Goal: Information Seeking & Learning: Learn about a topic

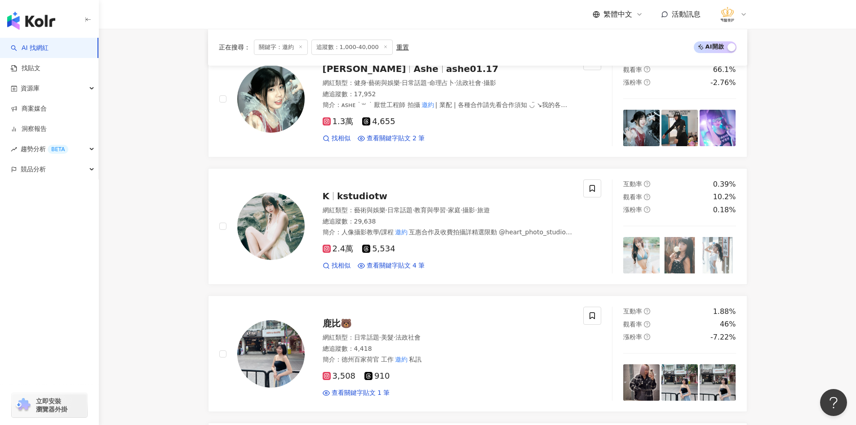
scroll to position [338, 0]
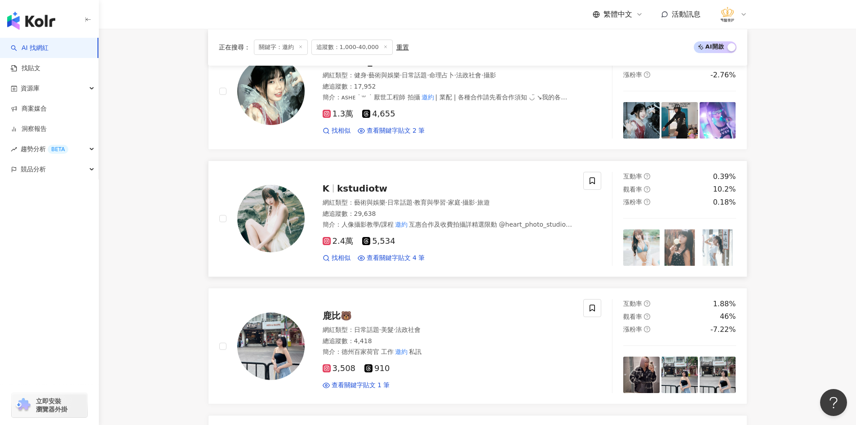
click at [289, 214] on img at bounding box center [270, 218] width 67 height 67
drag, startPoint x: 184, startPoint y: 204, endPoint x: 190, endPoint y: 208, distance: 6.6
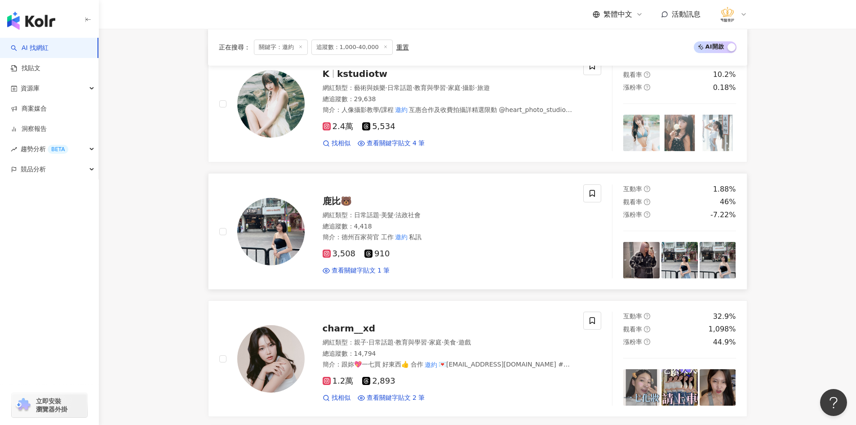
scroll to position [473, 0]
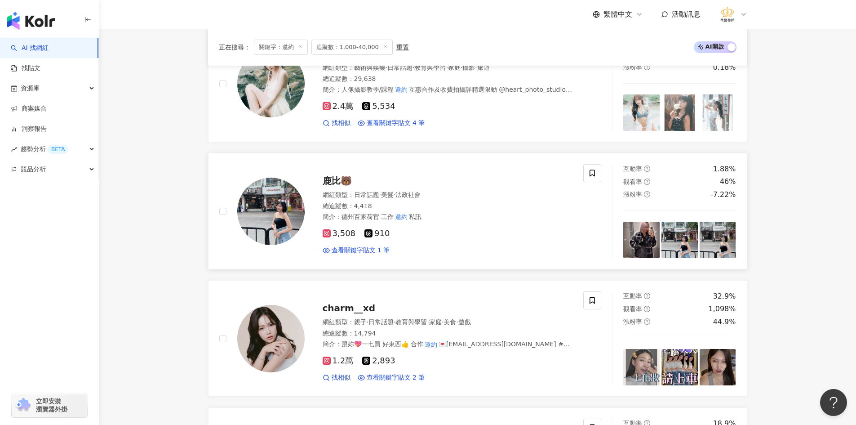
click at [269, 218] on img at bounding box center [270, 210] width 67 height 67
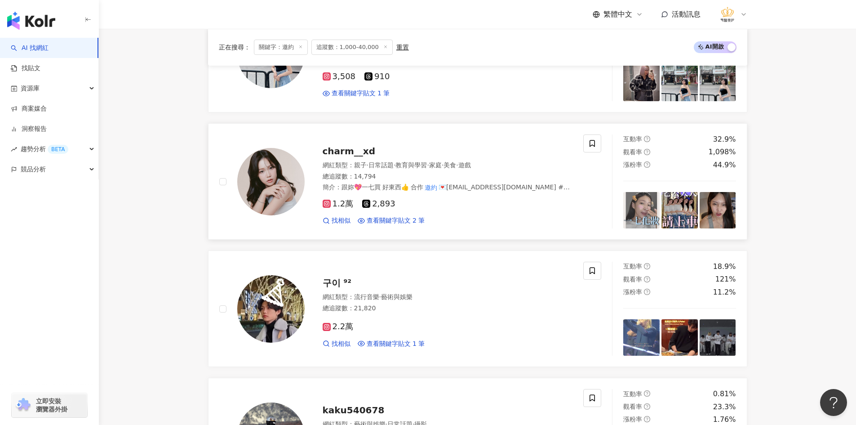
scroll to position [608, 0]
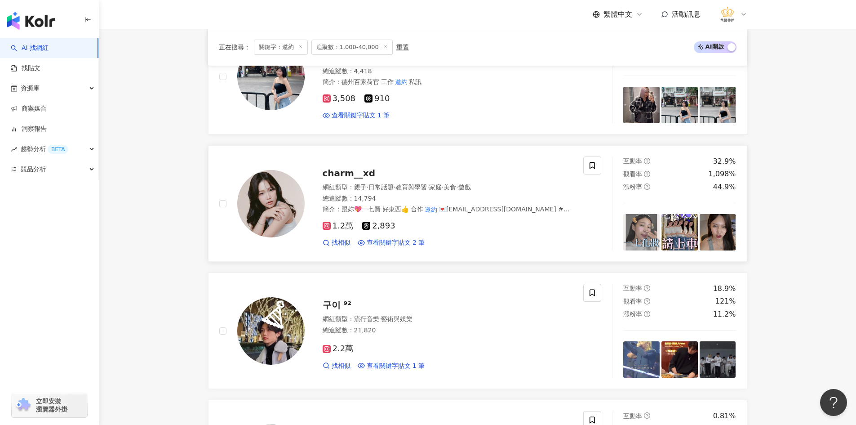
click at [304, 193] on div at bounding box center [270, 203] width 67 height 67
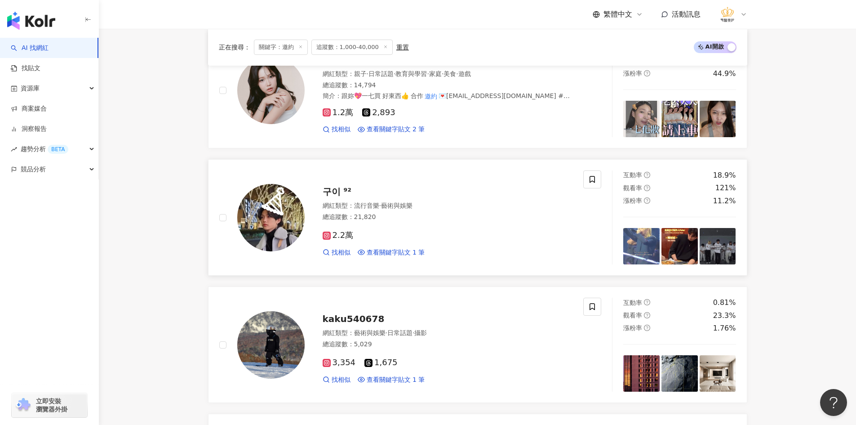
scroll to position [743, 0]
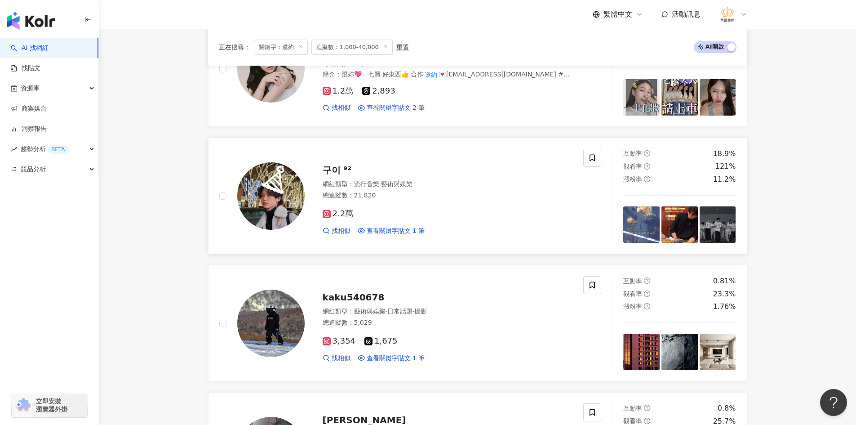
click at [282, 202] on img at bounding box center [270, 195] width 67 height 67
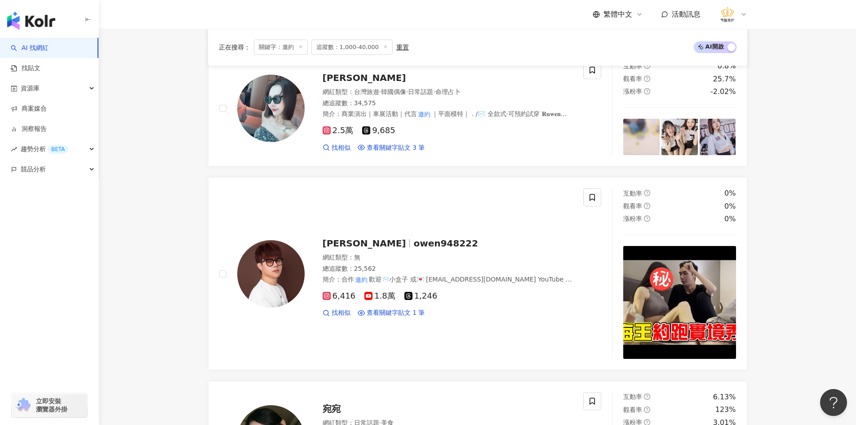
scroll to position [1102, 0]
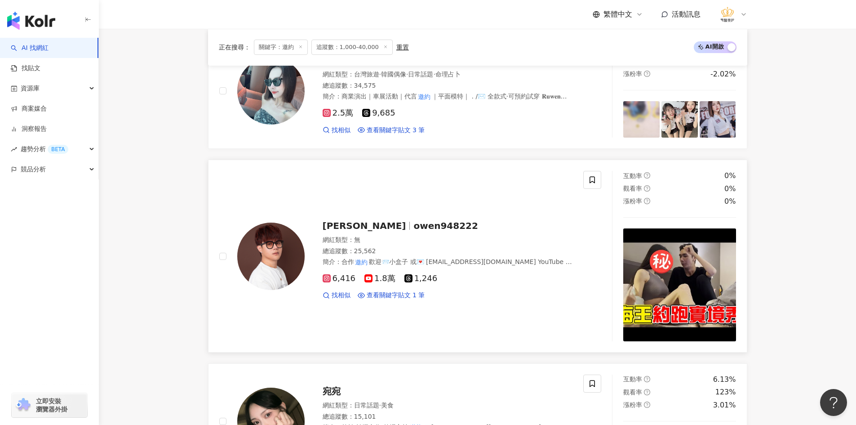
click at [263, 269] on img at bounding box center [270, 255] width 67 height 67
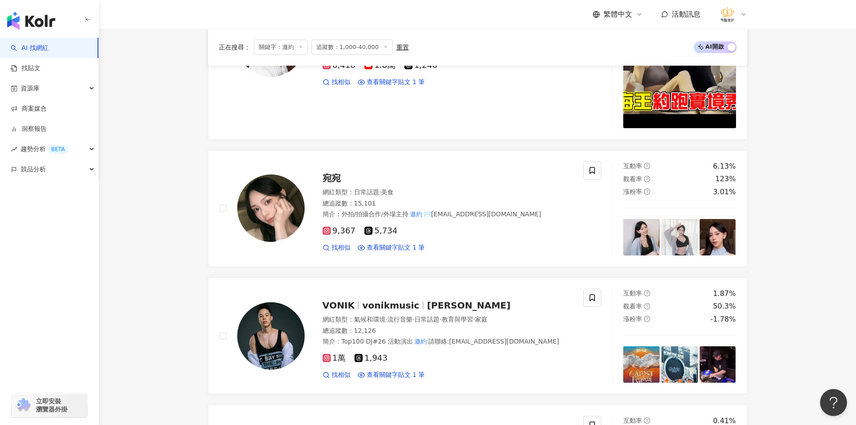
scroll to position [1327, 0]
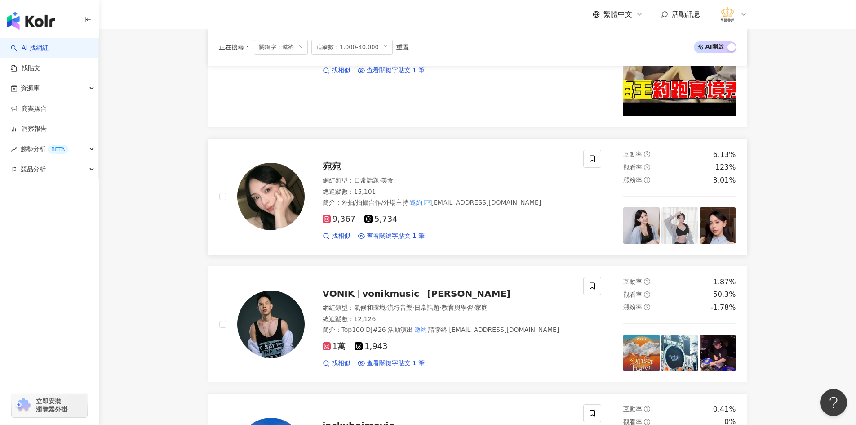
click at [280, 200] on img at bounding box center [270, 196] width 67 height 67
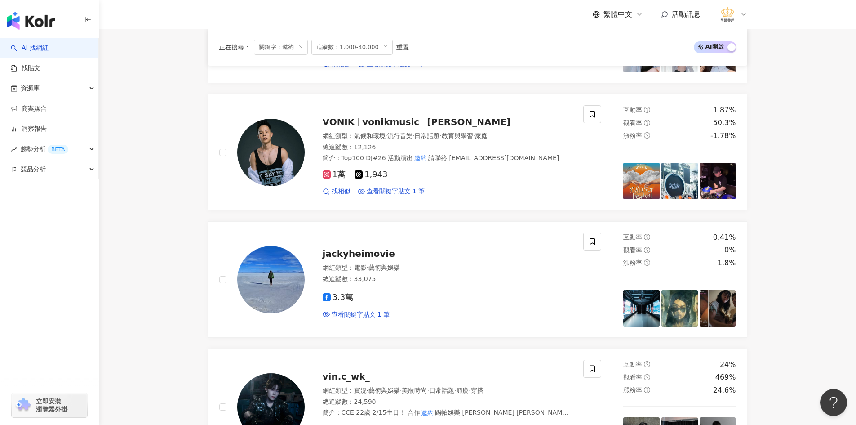
scroll to position [1506, 0]
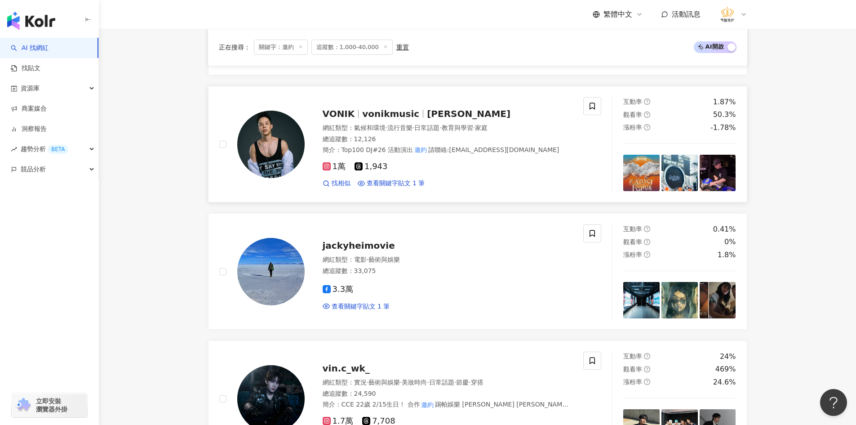
click at [271, 153] on img at bounding box center [270, 144] width 67 height 67
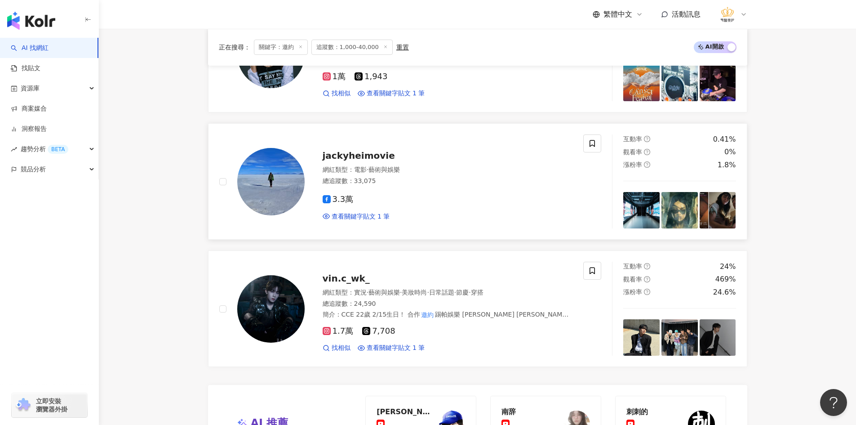
scroll to position [1641, 0]
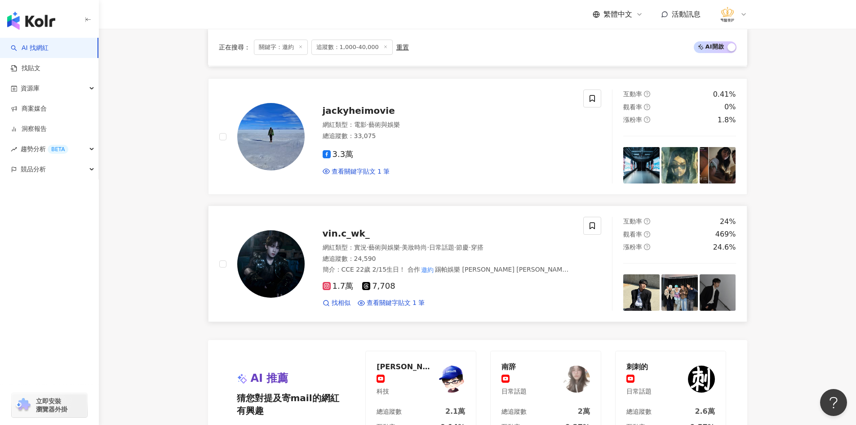
click at [270, 261] on img at bounding box center [270, 263] width 67 height 67
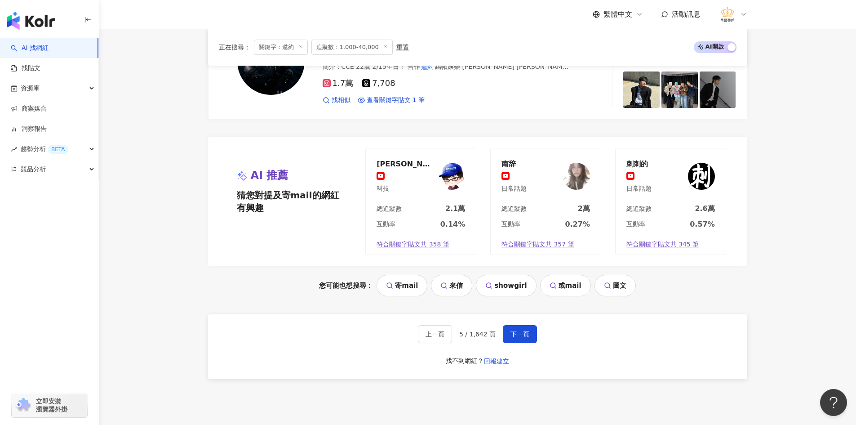
scroll to position [1866, 0]
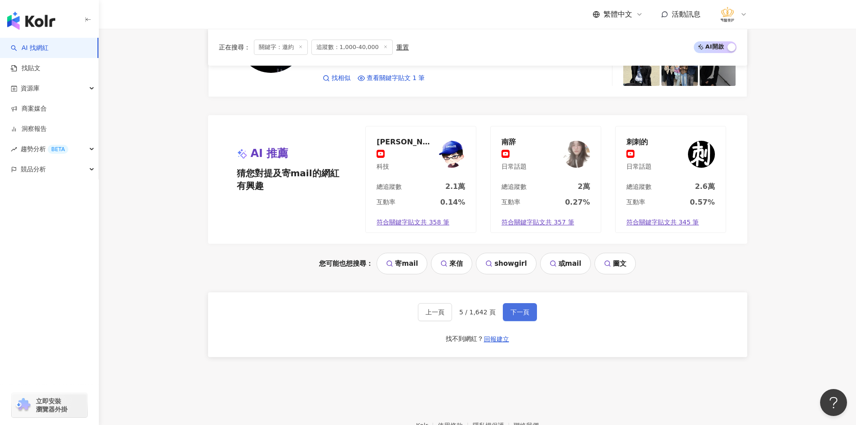
click at [518, 316] on button "下一頁" at bounding box center [520, 312] width 34 height 18
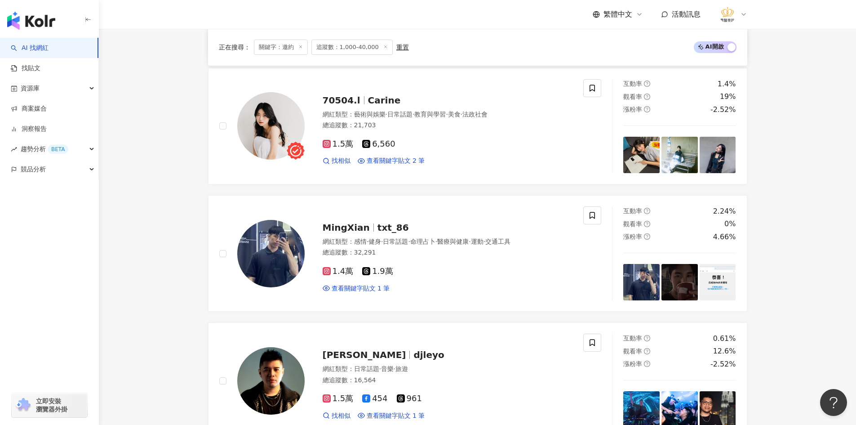
scroll to position [442, 0]
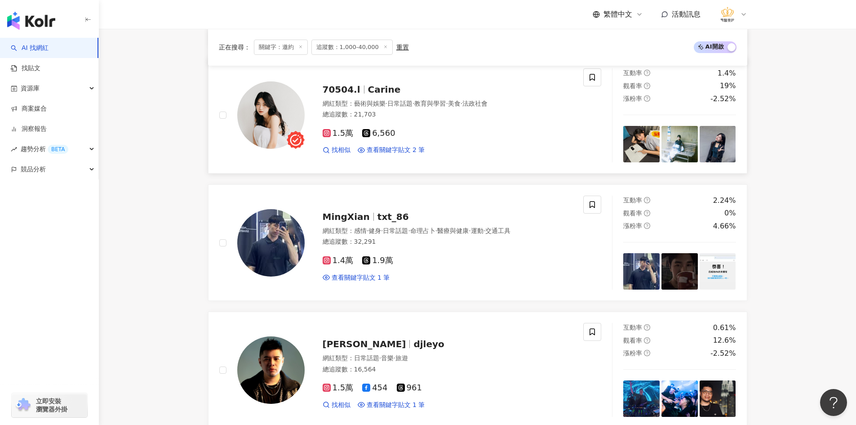
click at [281, 104] on img at bounding box center [270, 114] width 67 height 67
click at [279, 249] on img at bounding box center [270, 242] width 67 height 67
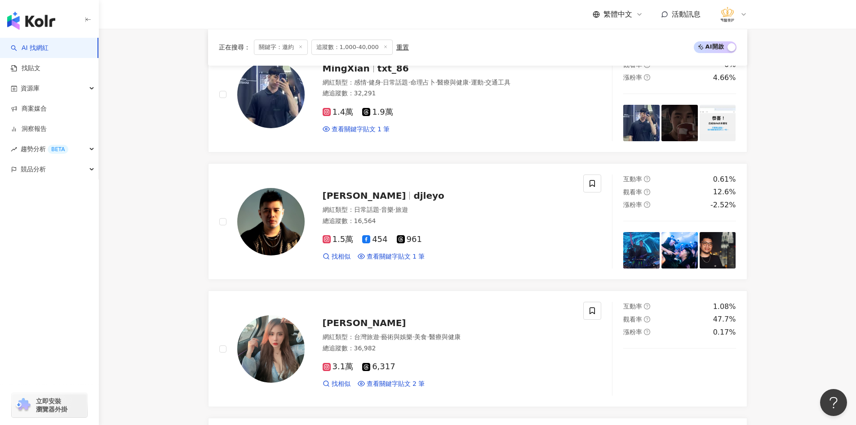
scroll to position [621, 0]
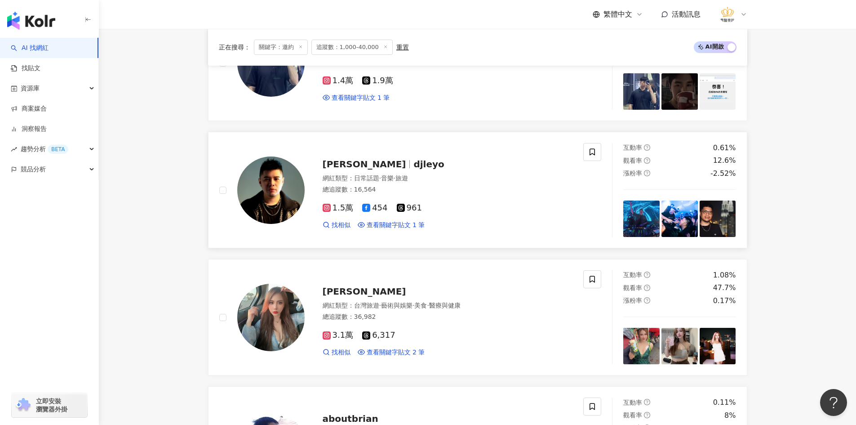
click at [278, 201] on img at bounding box center [270, 189] width 67 height 67
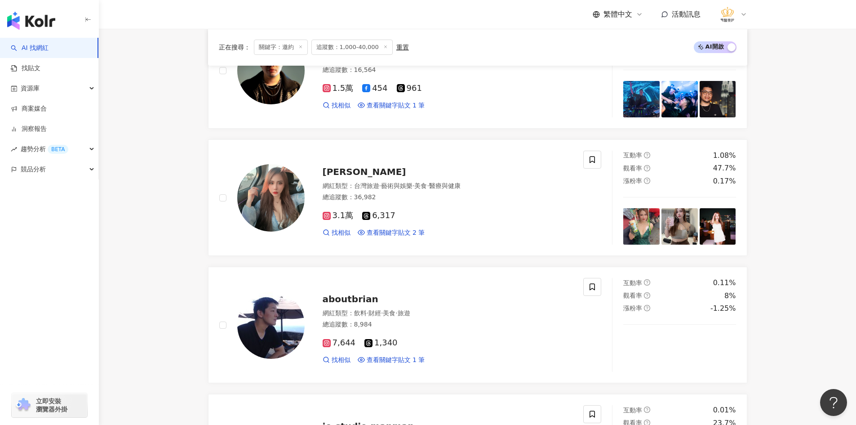
scroll to position [801, 0]
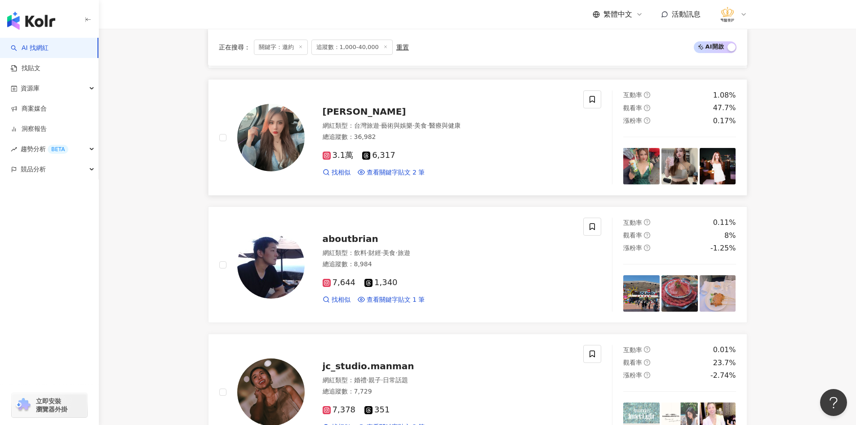
click at [277, 146] on img at bounding box center [270, 137] width 67 height 67
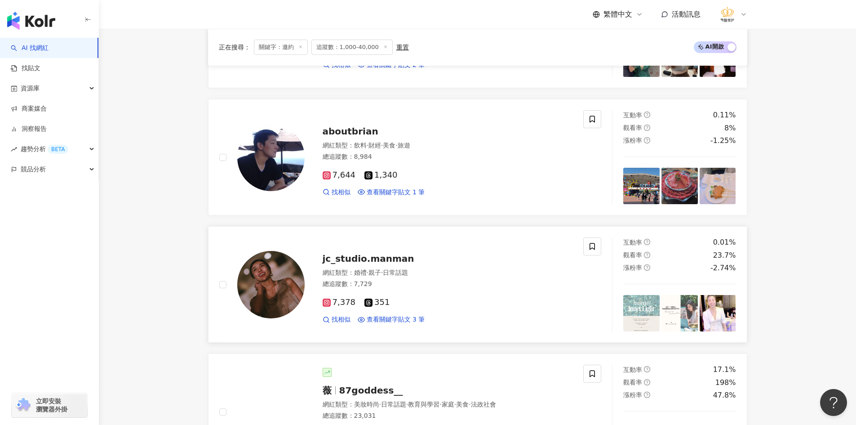
scroll to position [936, 0]
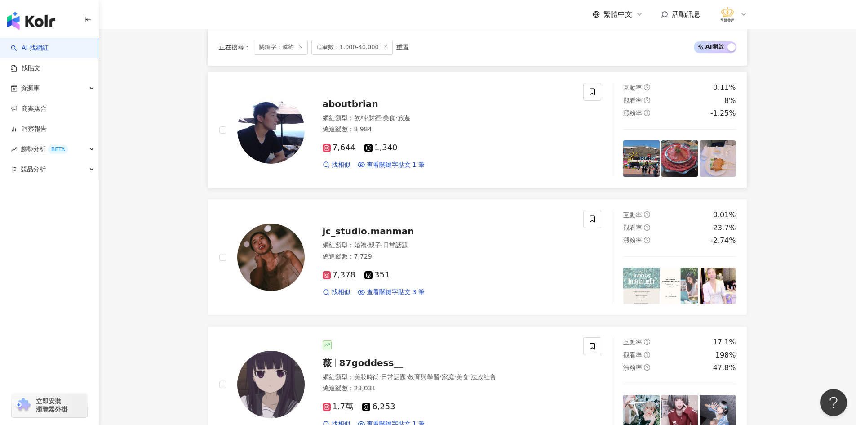
click at [265, 138] on img at bounding box center [270, 129] width 67 height 67
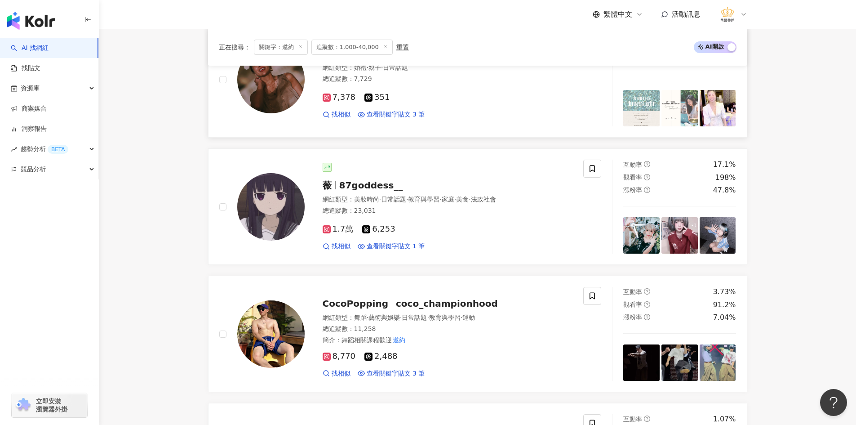
scroll to position [1115, 0]
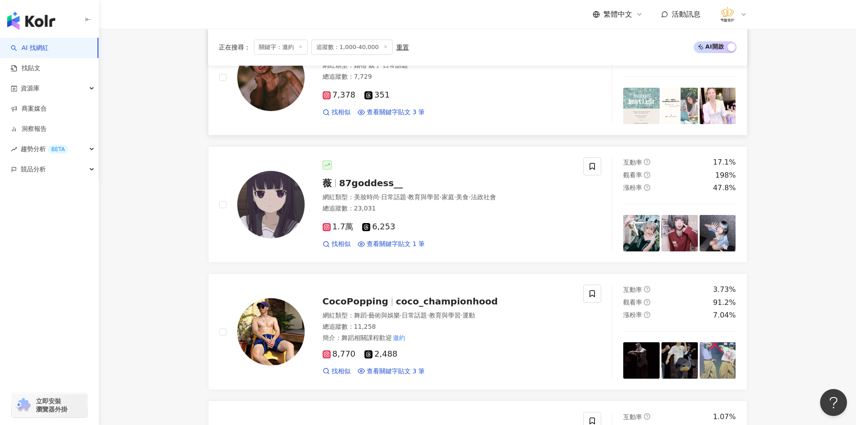
click at [301, 89] on img at bounding box center [270, 77] width 67 height 67
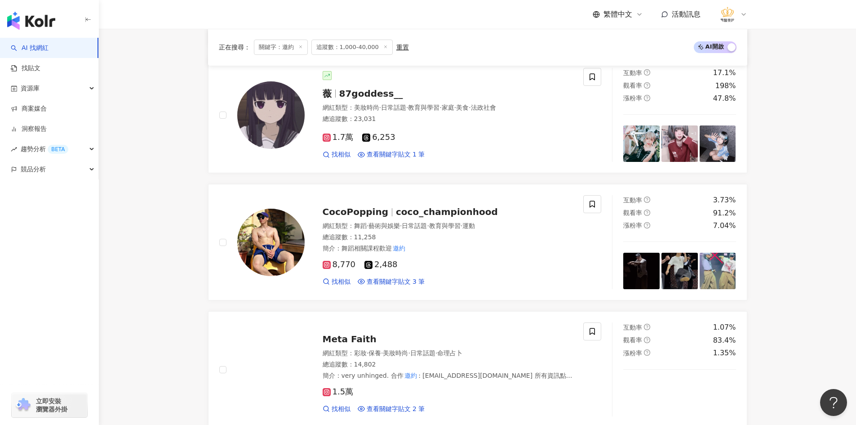
scroll to position [1205, 0]
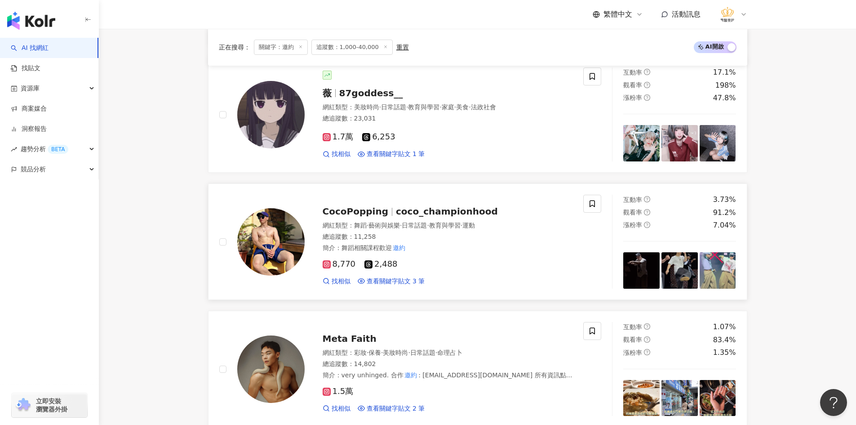
click at [264, 259] on img at bounding box center [270, 241] width 67 height 67
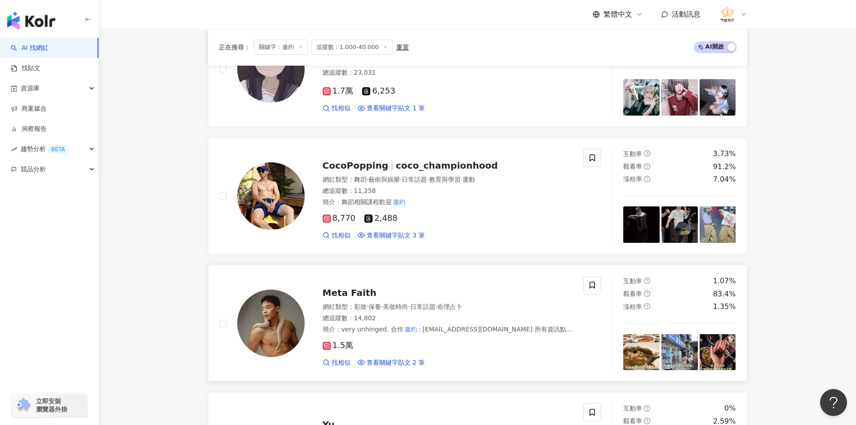
scroll to position [1295, 0]
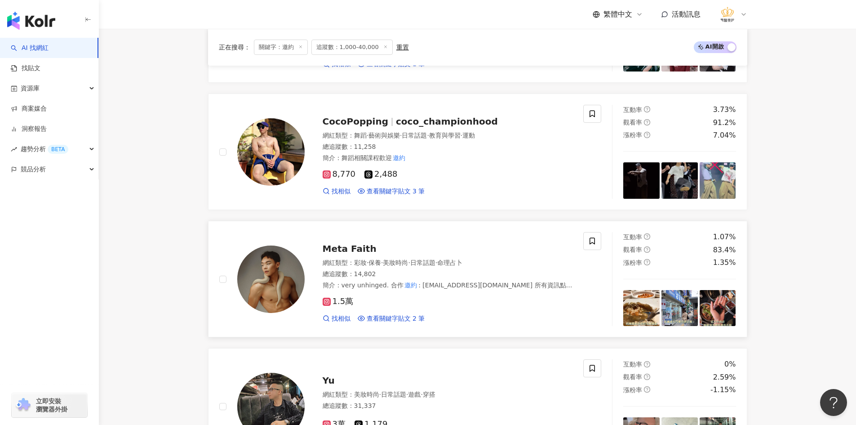
click at [260, 278] on img at bounding box center [270, 278] width 67 height 67
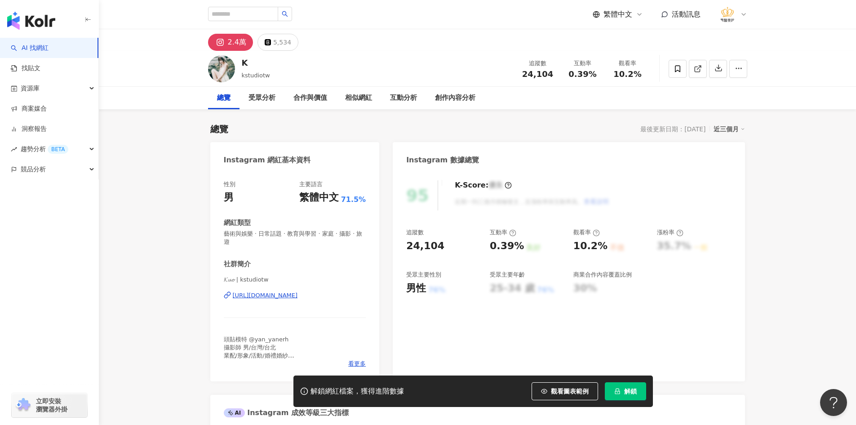
click at [263, 295] on div "https://www.instagram.com/kstudiotw/" at bounding box center [265, 295] width 65 height 8
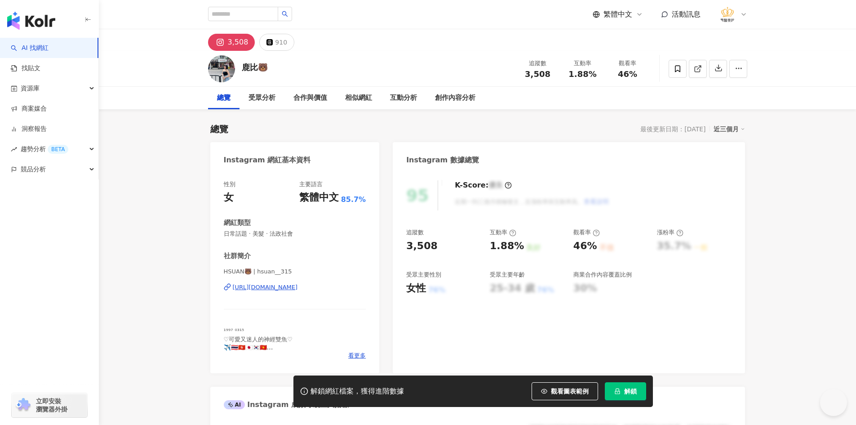
click at [287, 285] on div "https://www.instagram.com/hsuan__315/" at bounding box center [265, 287] width 65 height 8
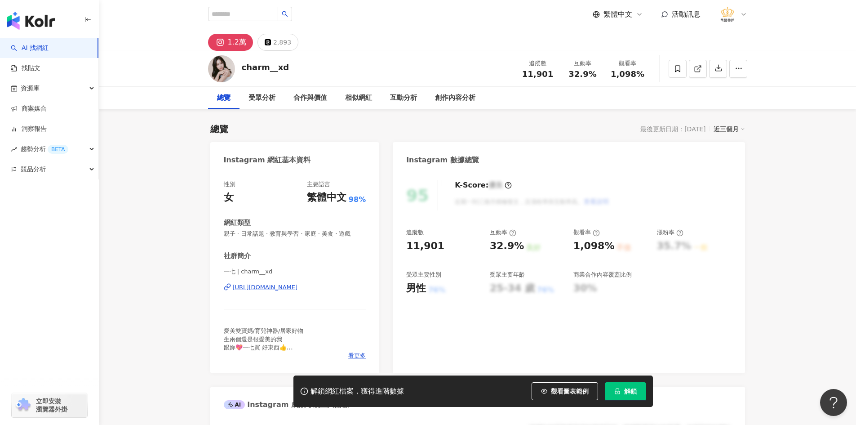
scroll to position [45, 0]
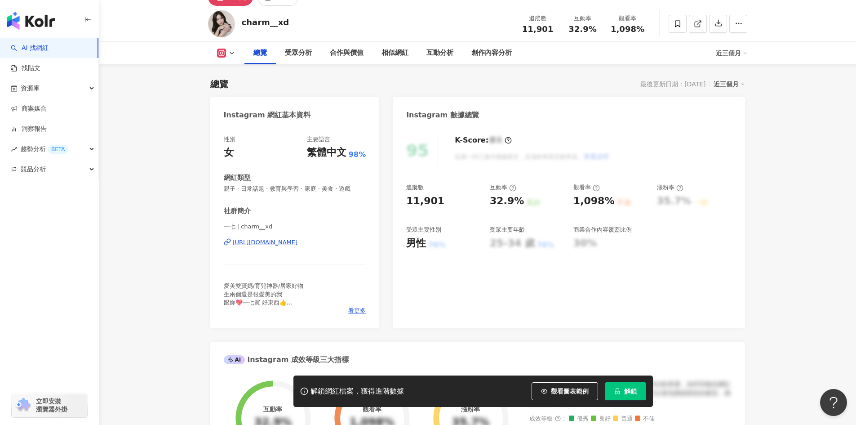
click at [298, 245] on div "https://www.instagram.com/charm__xd/" at bounding box center [265, 242] width 65 height 8
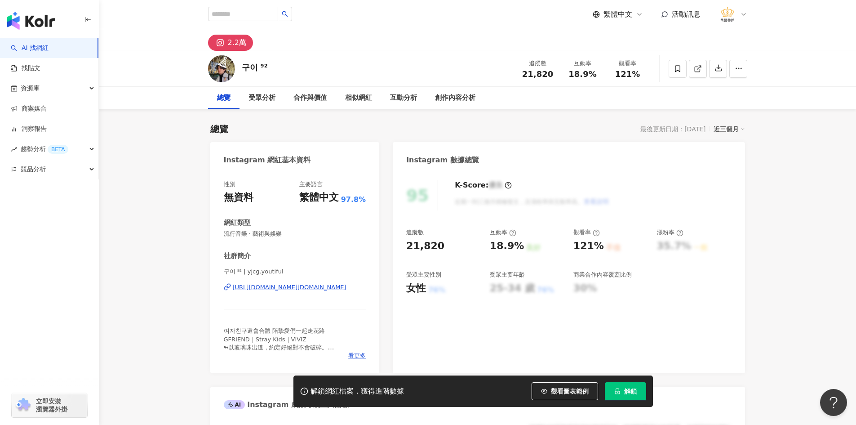
click at [293, 290] on div "[URL][DOMAIN_NAME][DOMAIN_NAME]" at bounding box center [290, 287] width 114 height 8
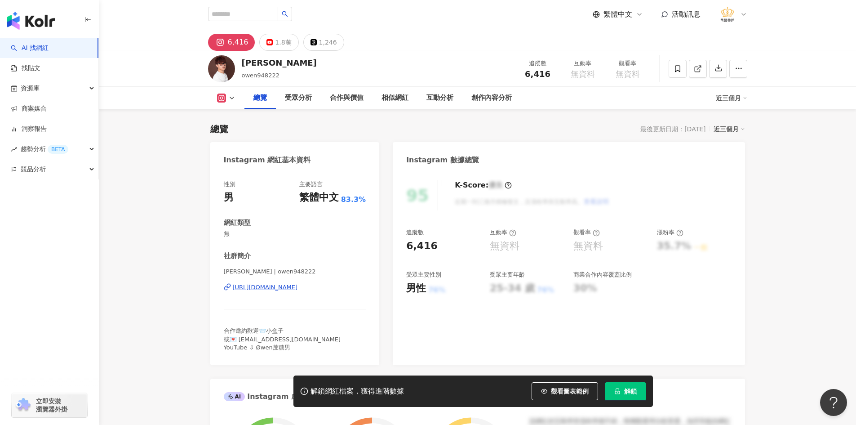
scroll to position [90, 0]
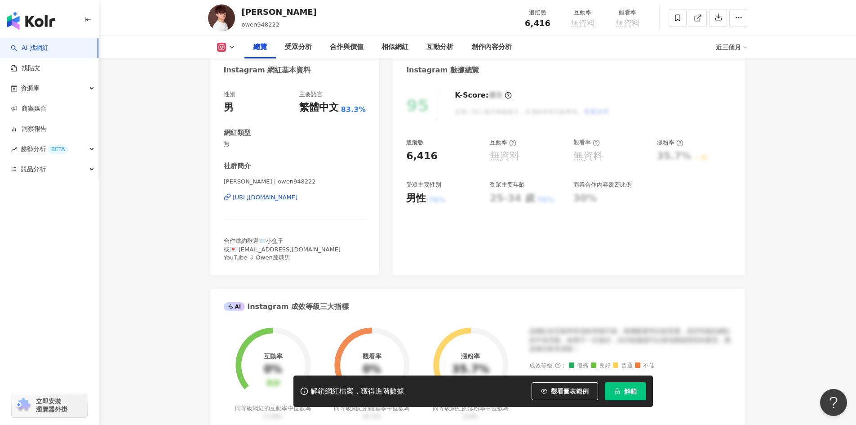
click at [298, 194] on div "[URL][DOMAIN_NAME]" at bounding box center [265, 197] width 65 height 8
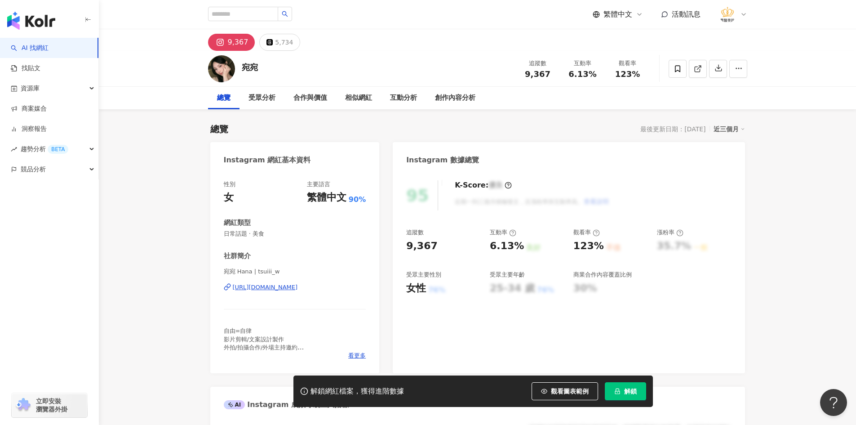
click at [298, 285] on div "https://www.instagram.com/tsuiii_w/" at bounding box center [265, 287] width 65 height 8
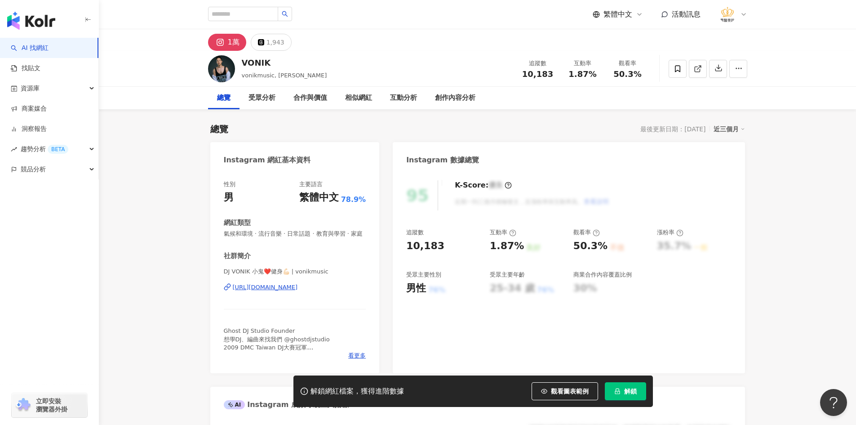
click at [298, 291] on div "https://www.instagram.com/vonikmusic/" at bounding box center [265, 287] width 65 height 8
click at [677, 71] on icon at bounding box center [677, 69] width 8 height 8
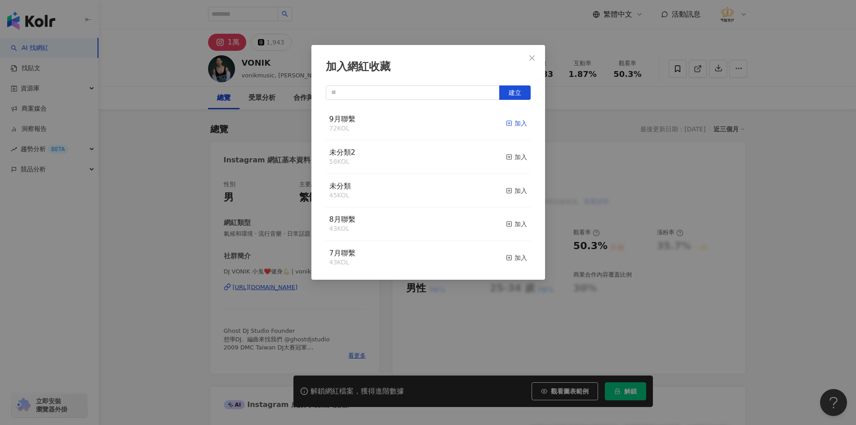
click at [509, 123] on div "加入" at bounding box center [516, 123] width 21 height 10
click at [167, 111] on div "加入網紅收藏 建立" at bounding box center [428, 212] width 856 height 425
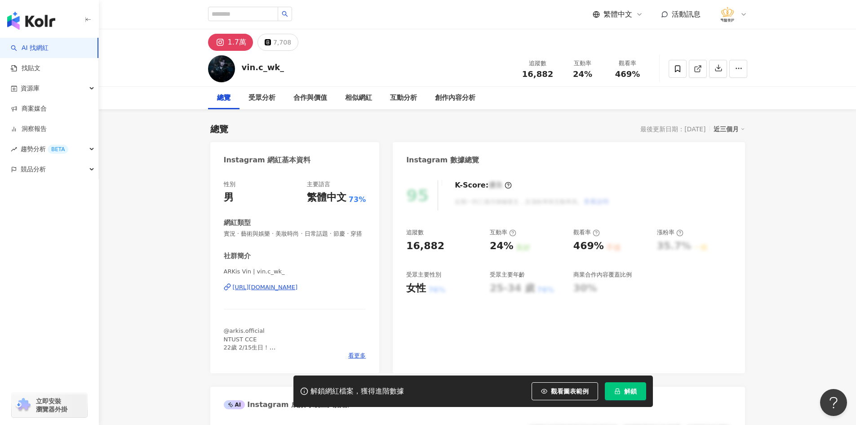
click at [296, 291] on div "[URL][DOMAIN_NAME]" at bounding box center [265, 287] width 65 height 8
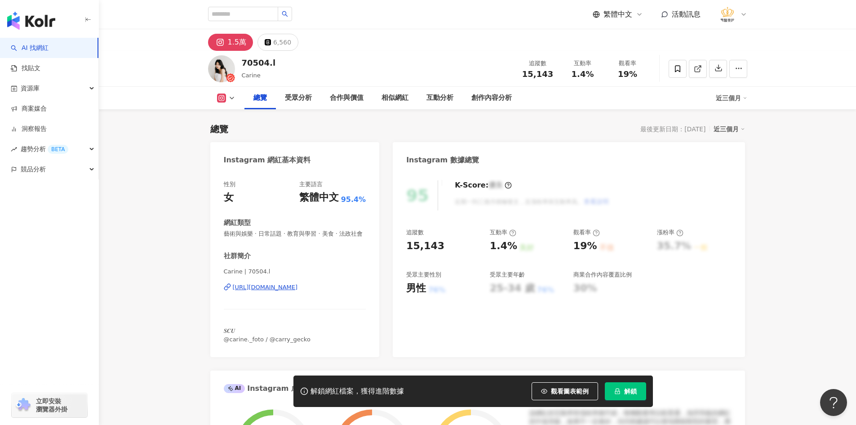
click at [293, 291] on div "https://www.instagram.com/70504.l/" at bounding box center [265, 287] width 65 height 8
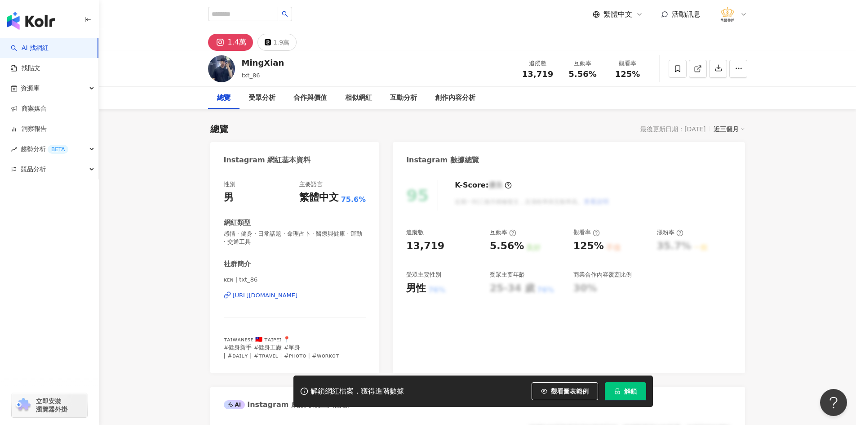
click at [269, 293] on div "https://www.instagram.com/txt_86/" at bounding box center [265, 295] width 65 height 8
click at [289, 292] on div "https://www.instagram.com/txt_86/" at bounding box center [265, 295] width 65 height 8
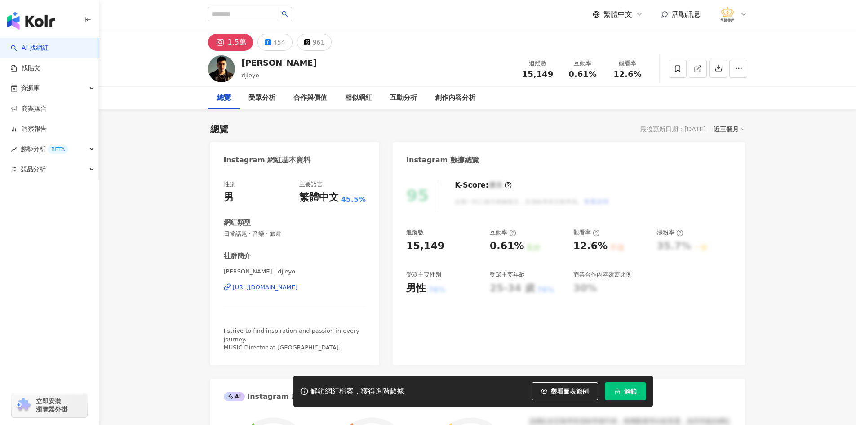
click at [298, 286] on div "[URL][DOMAIN_NAME]" at bounding box center [265, 287] width 65 height 8
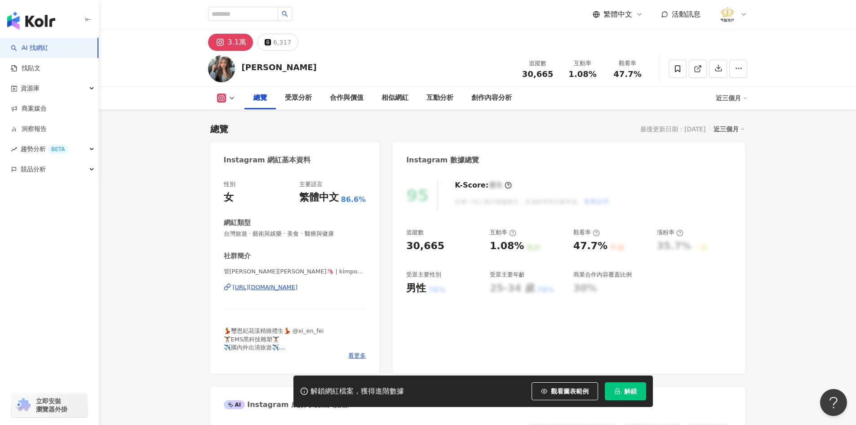
drag, startPoint x: 303, startPoint y: 286, endPoint x: 306, endPoint y: 283, distance: 4.8
click at [298, 287] on div "https://www.instagram.com/kimpony_22/" at bounding box center [265, 287] width 65 height 8
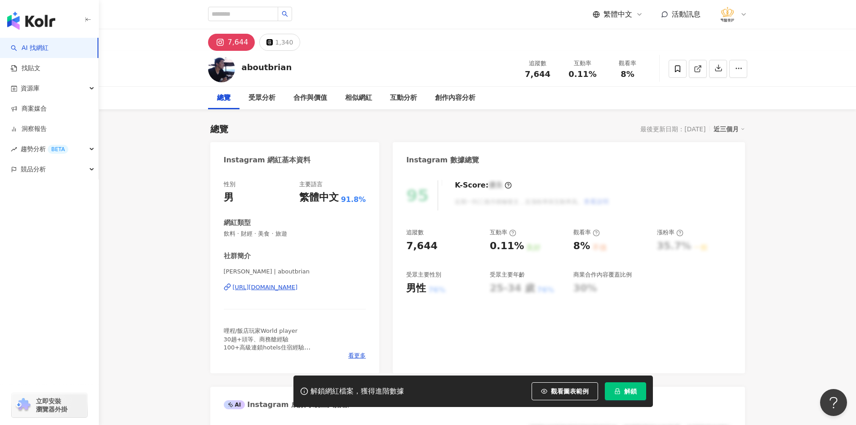
click at [285, 283] on div "https://www.instagram.com/aboutbrian/" at bounding box center [265, 287] width 65 height 8
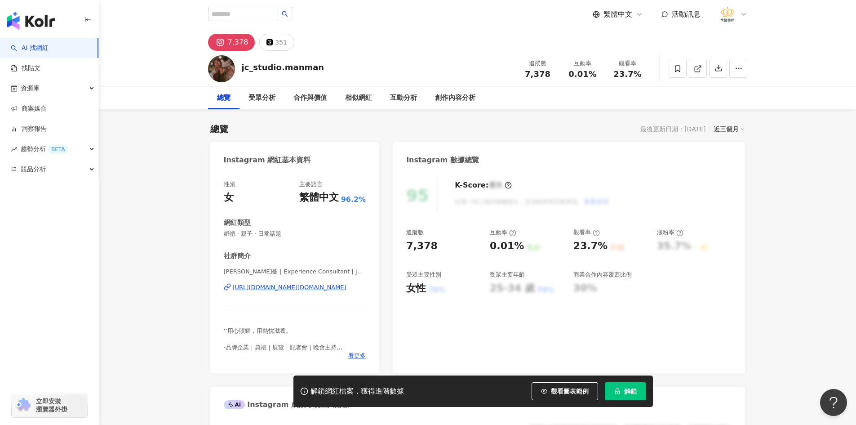
click at [294, 283] on div "[URL][DOMAIN_NAME][DOMAIN_NAME]" at bounding box center [290, 287] width 114 height 8
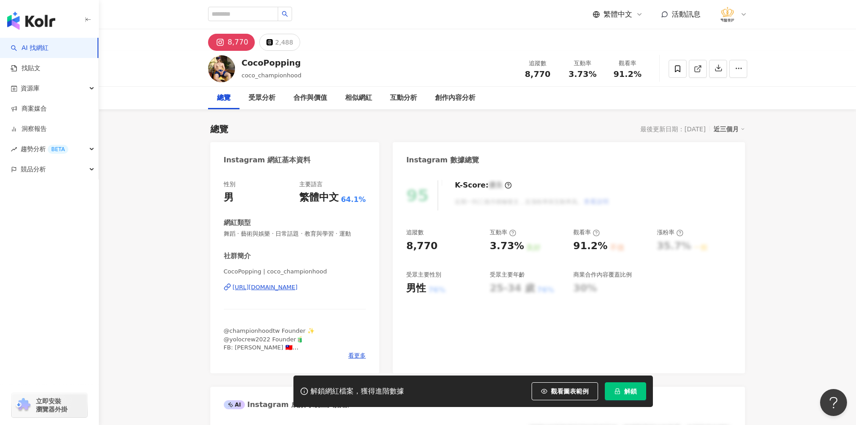
scroll to position [90, 0]
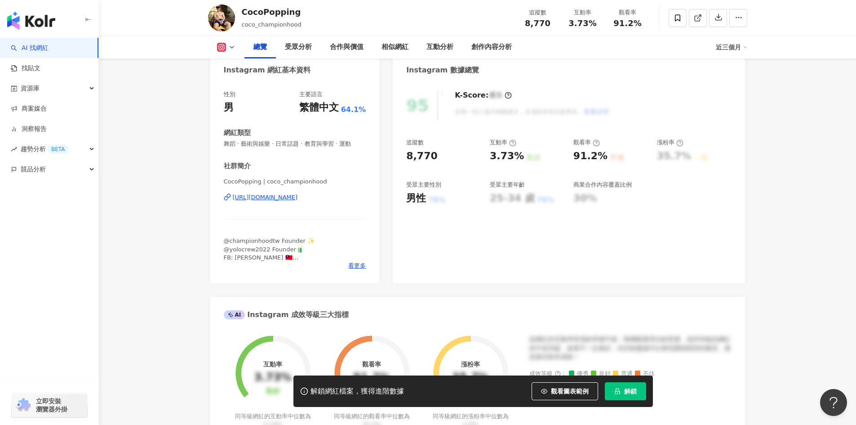
click at [298, 200] on div "[URL][DOMAIN_NAME]" at bounding box center [265, 197] width 65 height 8
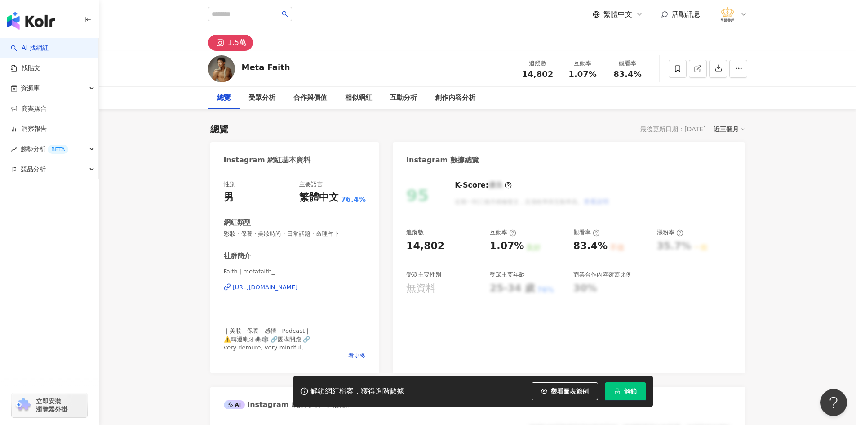
click at [281, 283] on div "[URL][DOMAIN_NAME]" at bounding box center [265, 287] width 65 height 8
